Goal: Check status: Check status

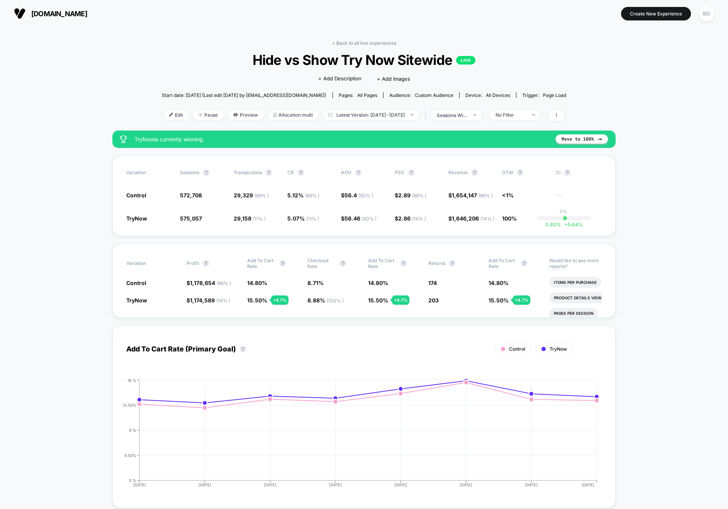
click at [371, 111] on span "Latest Version: [DATE] - [DATE]" at bounding box center [370, 115] width 97 height 10
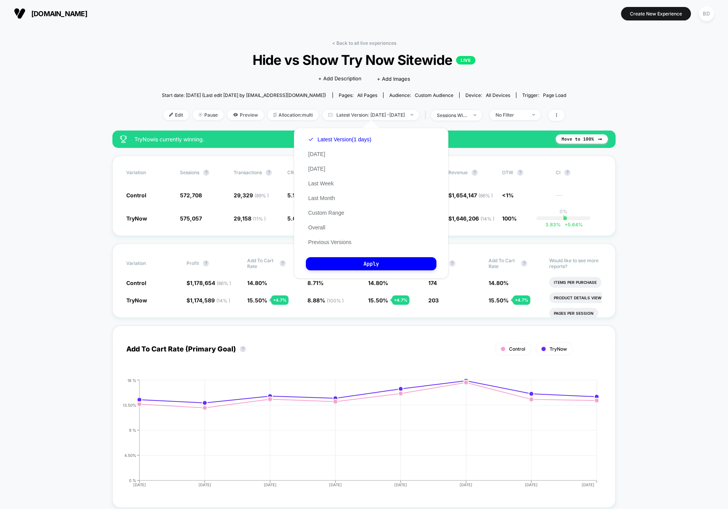
click at [321, 216] on div "Latest Version (1 days) [DATE] [DATE] Last Week Last Month Custom Range Overall…" at bounding box center [340, 190] width 68 height 117
click at [322, 213] on button "Custom Range" at bounding box center [326, 212] width 41 height 7
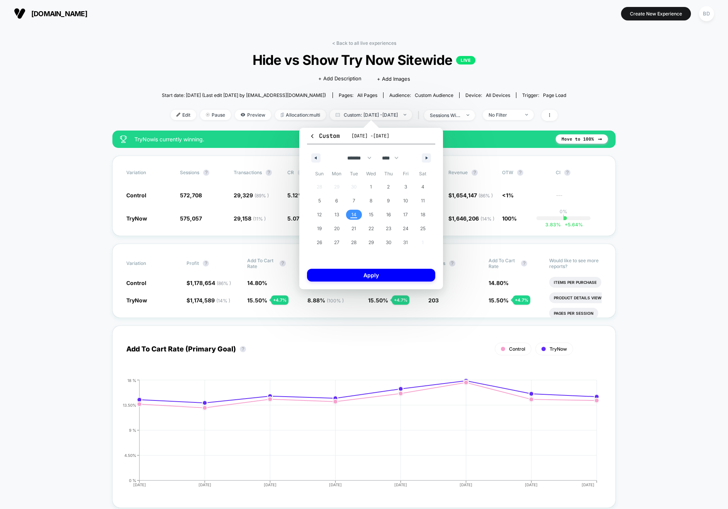
click at [349, 214] on span "14" at bounding box center [353, 215] width 17 height 10
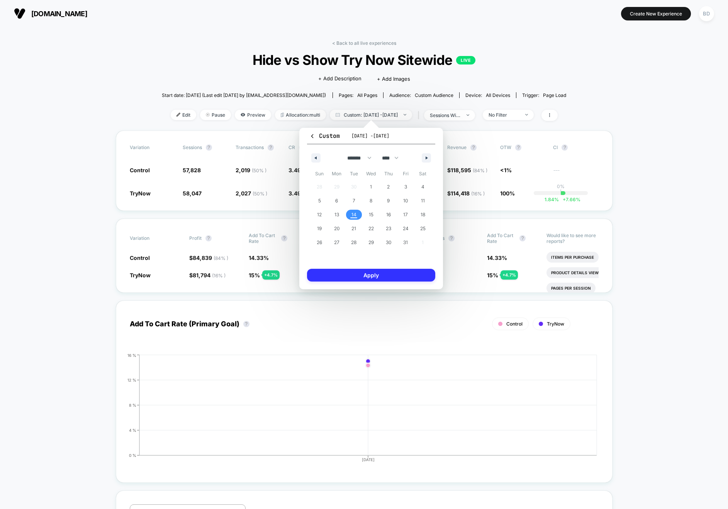
click at [361, 275] on button "Apply" at bounding box center [371, 275] width 128 height 13
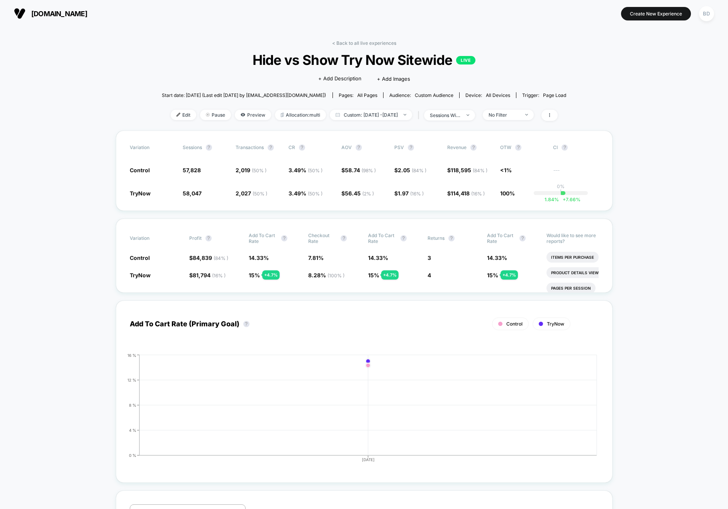
click at [366, 113] on span "Custom: [DATE] - [DATE]" at bounding box center [371, 115] width 82 height 10
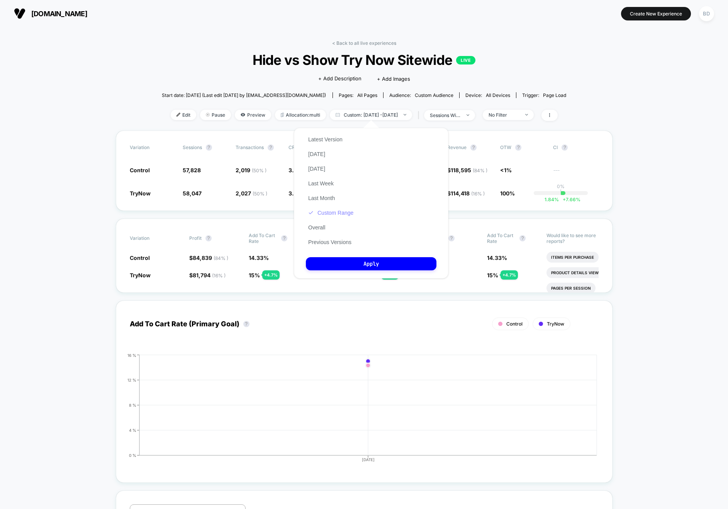
click at [334, 212] on button "Custom Range" at bounding box center [331, 212] width 50 height 7
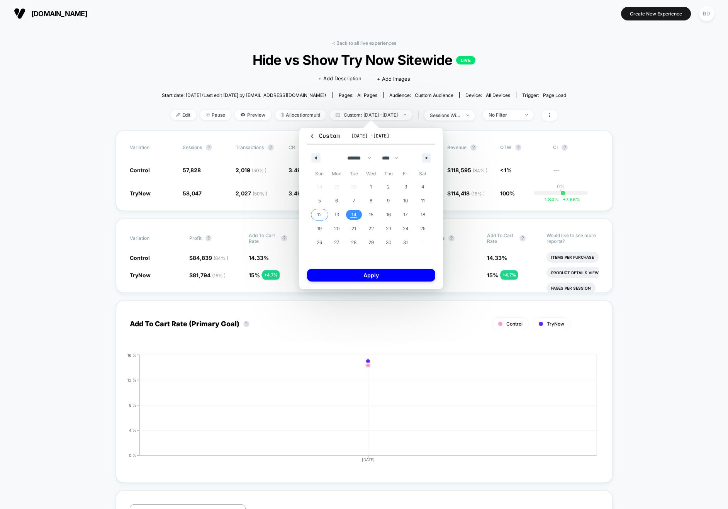
click at [319, 212] on span "12" at bounding box center [319, 215] width 5 height 14
click at [350, 212] on span "14" at bounding box center [353, 215] width 17 height 10
click at [368, 287] on div "Custom [DATE] - [DATE] ******* ******** ***** ***** *** **** **** ****** ******…" at bounding box center [371, 208] width 144 height 161
click at [370, 272] on button "Apply" at bounding box center [371, 275] width 128 height 13
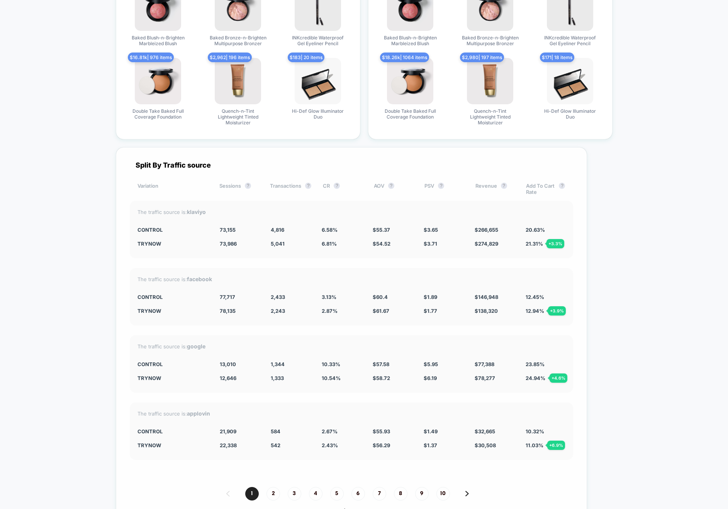
scroll to position [1990, 0]
